Goal: Navigation & Orientation: Find specific page/section

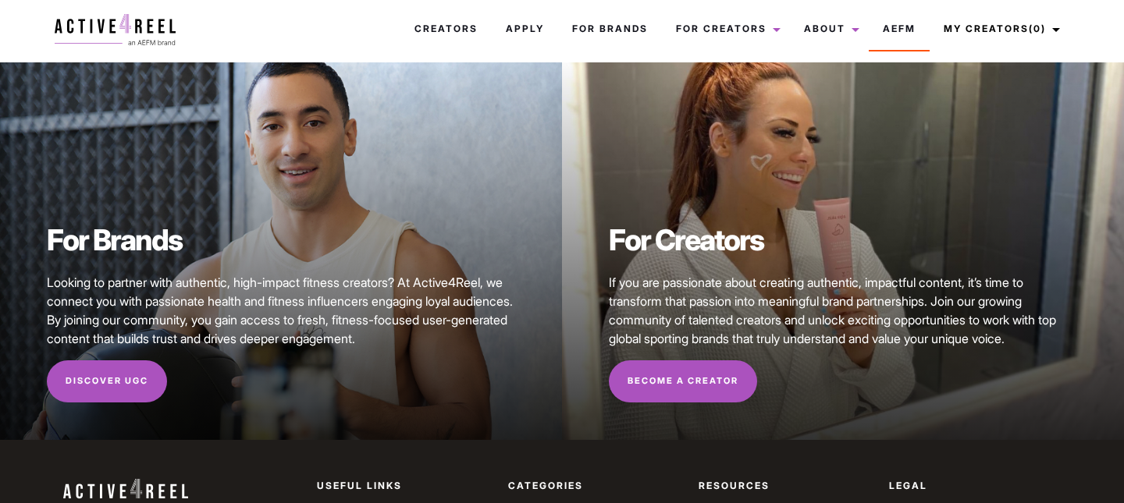
scroll to position [28, 0]
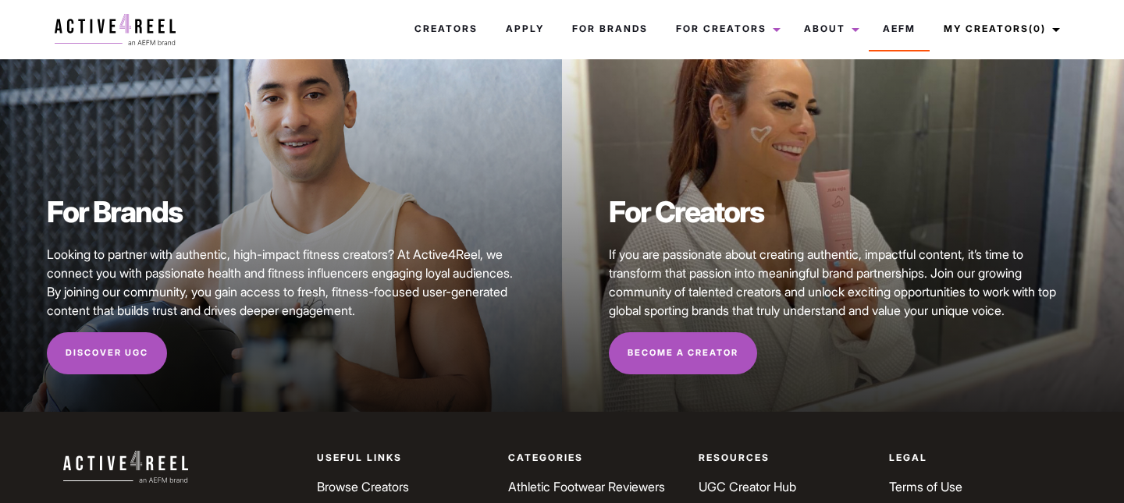
click at [830, 256] on span "If you are passionate about creating authentic, impactful content, it’s time to…" at bounding box center [832, 283] width 447 height 72
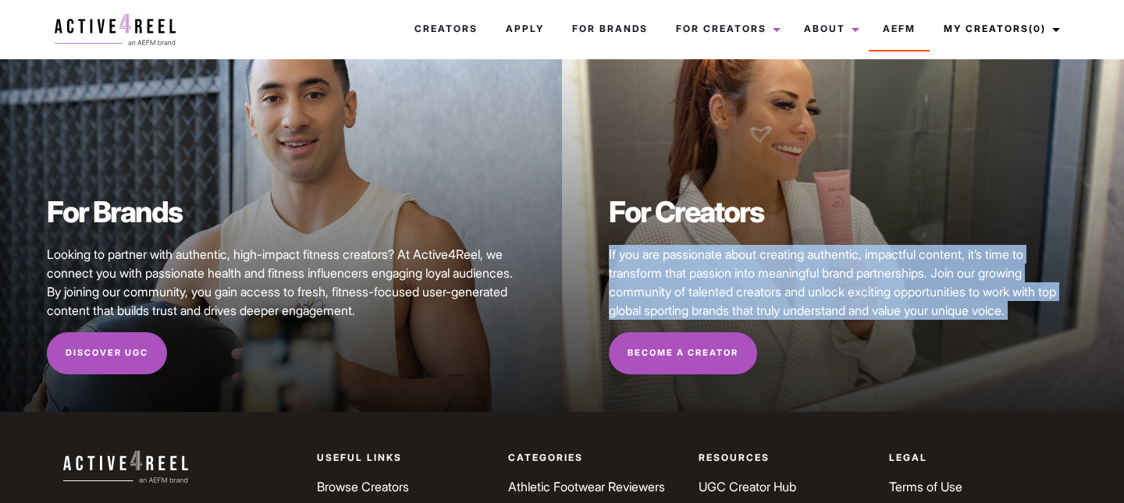
click at [830, 256] on span "If you are passionate about creating authentic, impactful content, it’s time to…" at bounding box center [832, 283] width 447 height 72
click at [874, 277] on span "If you are passionate about creating authentic, impactful content, it’s time to…" at bounding box center [832, 283] width 447 height 72
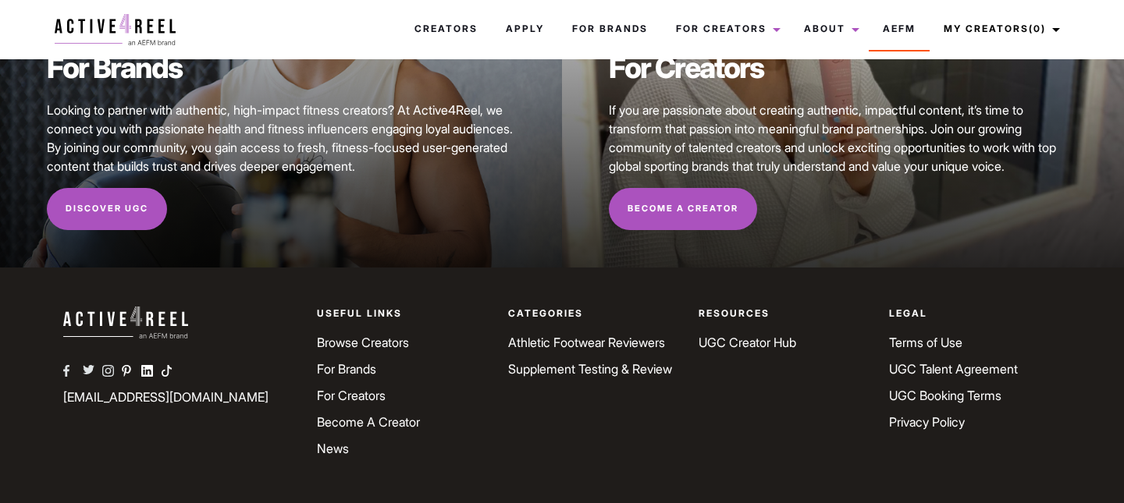
scroll to position [205, 0]
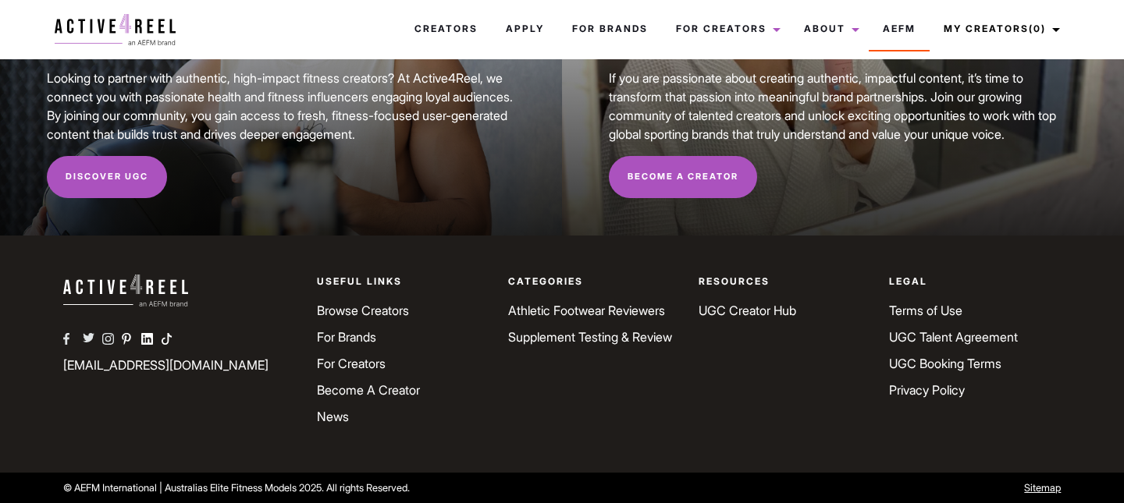
click at [112, 299] on img at bounding box center [125, 291] width 125 height 32
click at [156, 291] on img at bounding box center [125, 291] width 125 height 32
click at [357, 307] on link "Browse Creators" at bounding box center [363, 311] width 92 height 16
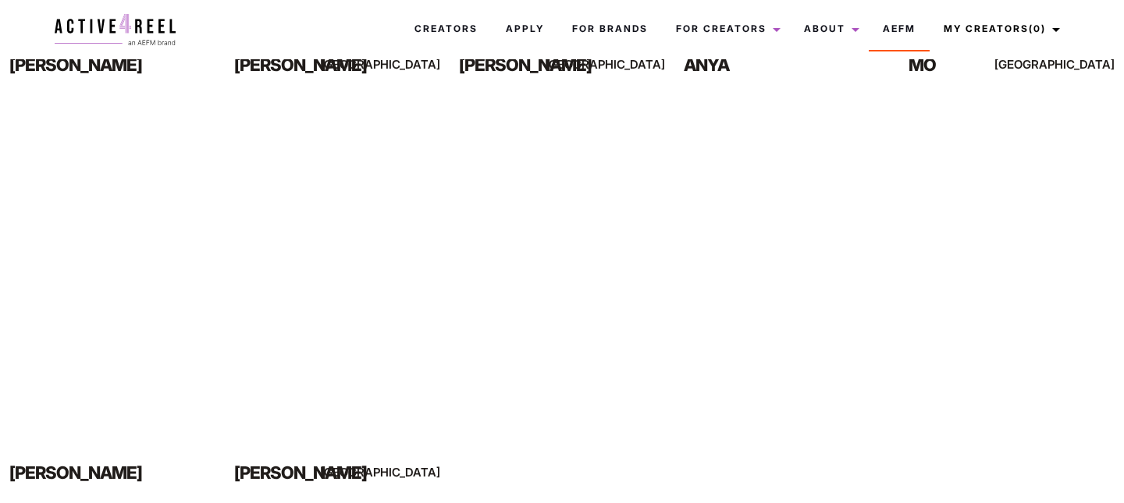
scroll to position [1046, 0]
